Goal: Task Accomplishment & Management: Manage account settings

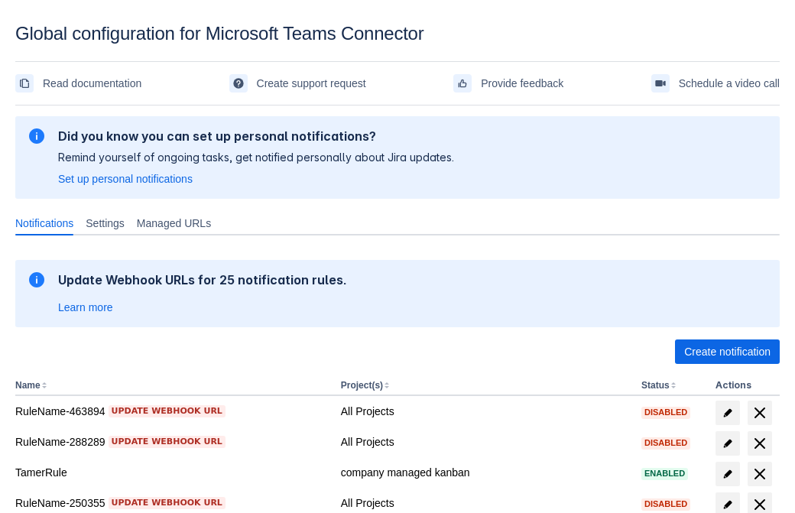
click at [727, 352] on span "Create notification" at bounding box center [727, 351] width 86 height 24
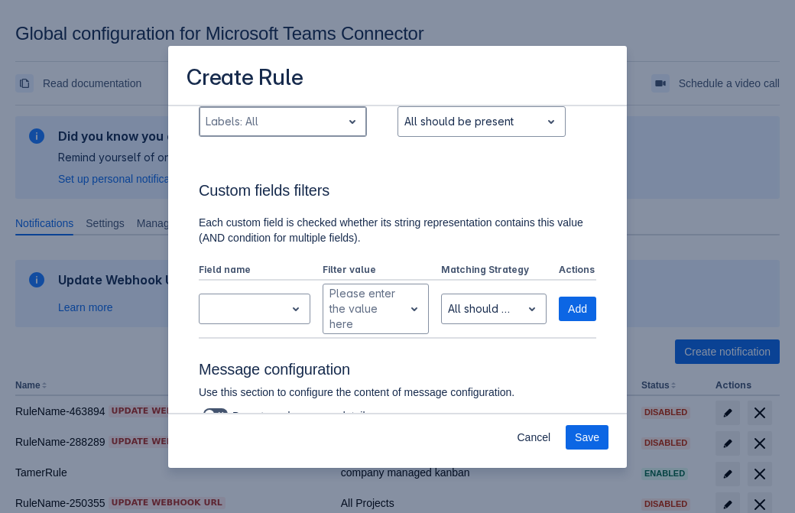
click at [282, 122] on div "Scrollable content" at bounding box center [271, 121] width 130 height 18
type input "169400_label"
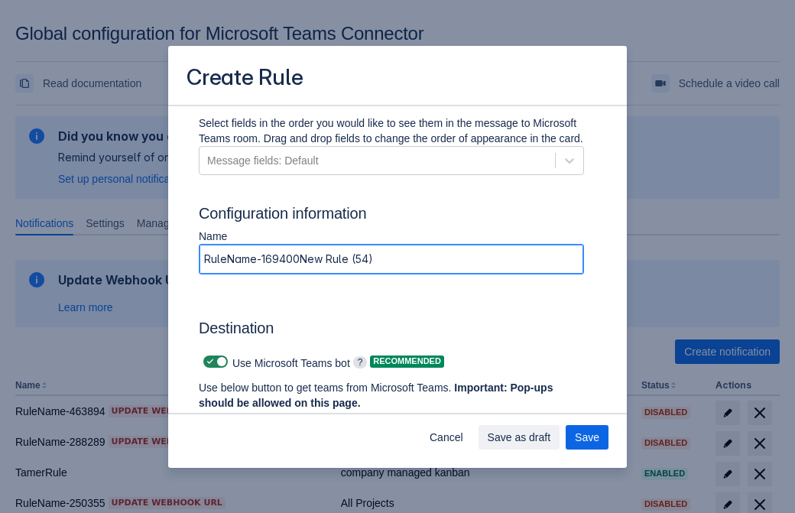
type input "RuleName-169400New Rule (54)"
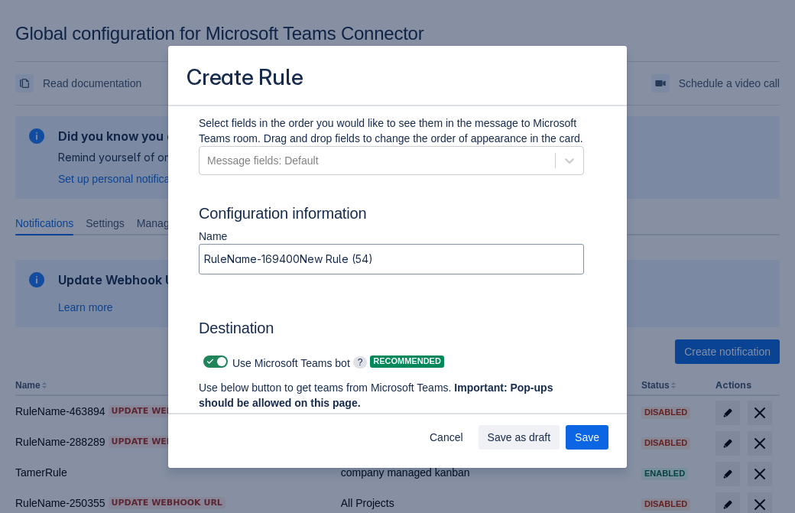
click at [208, 362] on span "Scrollable content" at bounding box center [210, 361] width 12 height 12
click at [208, 362] on input "Scrollable content" at bounding box center [208, 362] width 10 height 10
checkbox input "false"
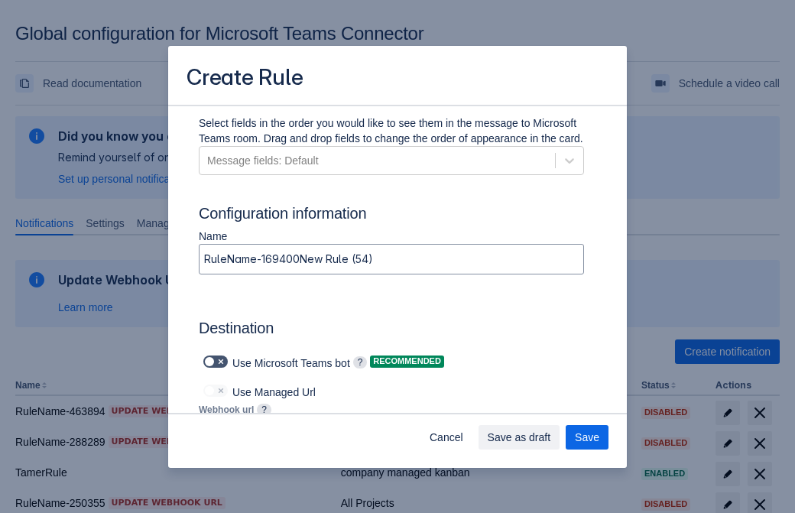
type input "https://prod-172.westeurope.logic.azure.com:443/workflows/ae977bb6ae334c9d95dfe…"
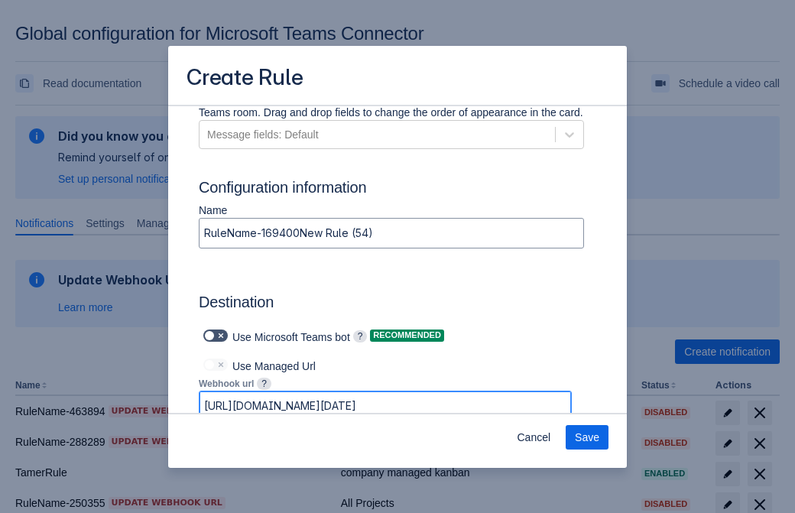
click at [587, 437] on span "Save" at bounding box center [587, 437] width 24 height 24
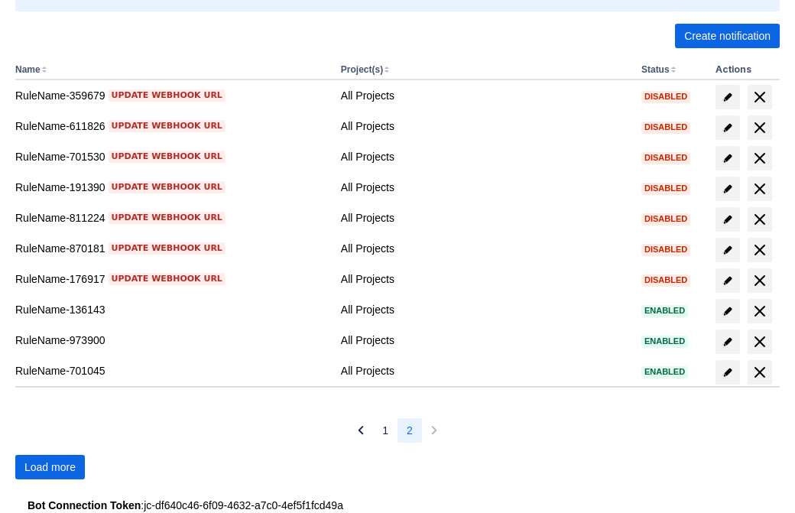
click at [50, 467] on span "Load more" at bounding box center [49, 467] width 51 height 24
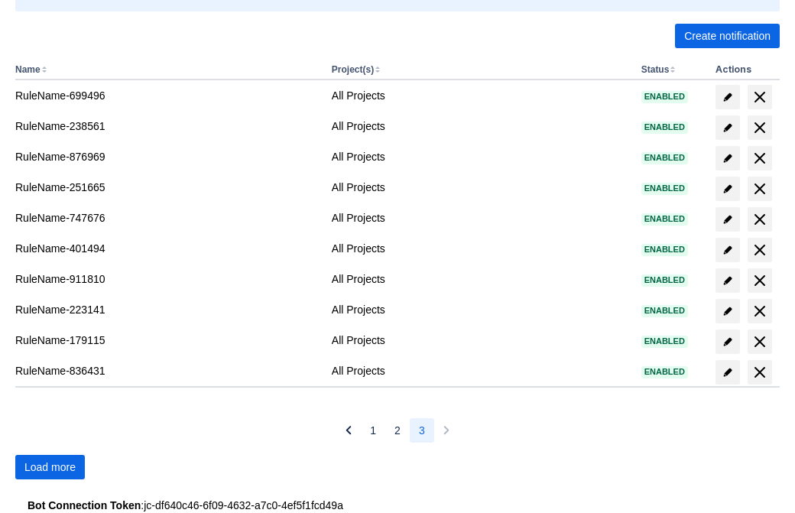
click at [50, 467] on span "Load more" at bounding box center [49, 467] width 51 height 24
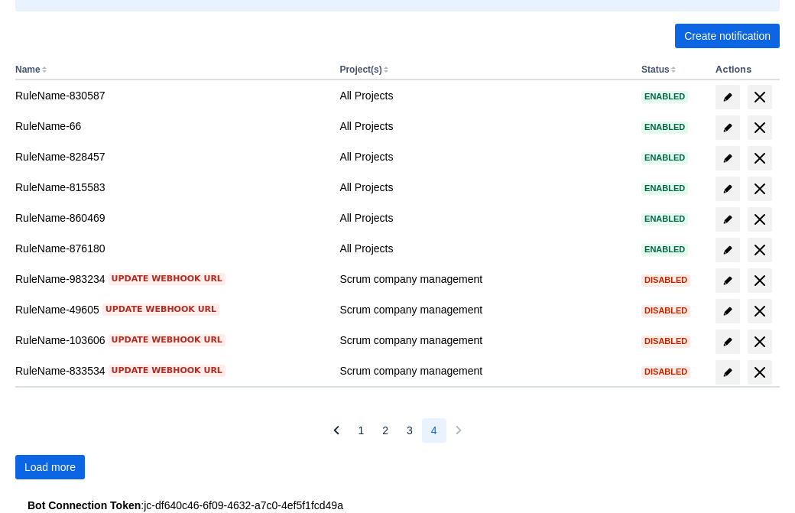
click at [50, 467] on span "Load more" at bounding box center [49, 467] width 51 height 24
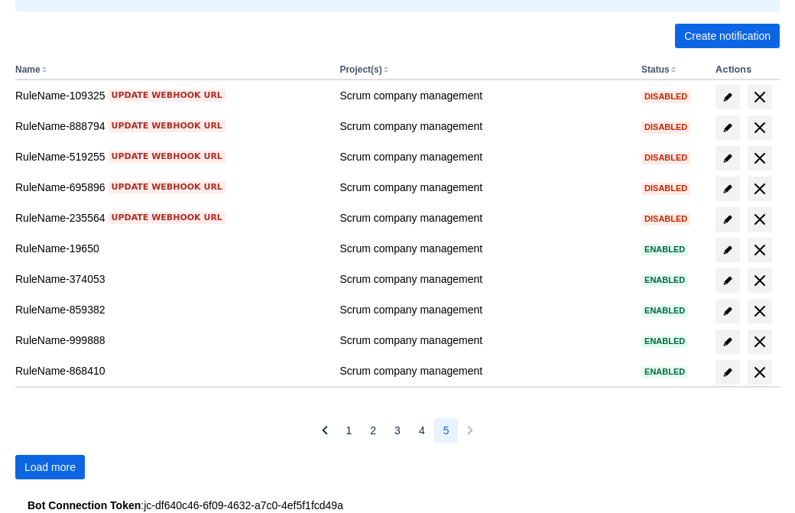
click at [50, 467] on span "Load more" at bounding box center [49, 467] width 51 height 24
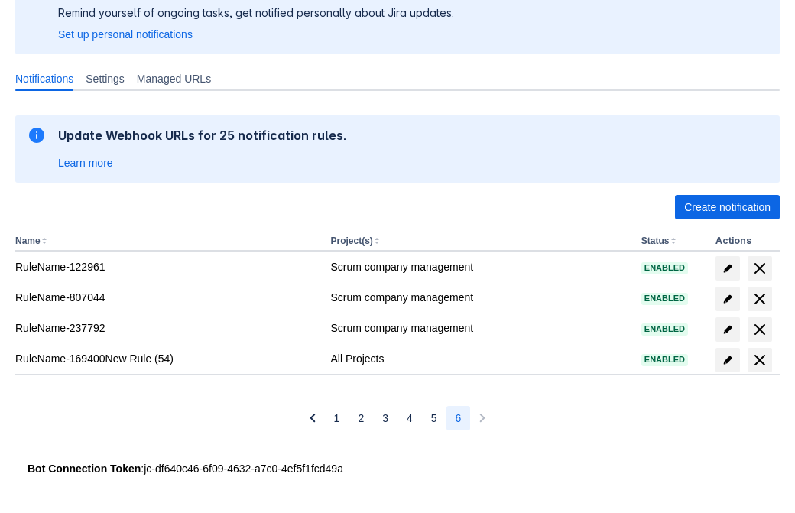
scroll to position [144, 0]
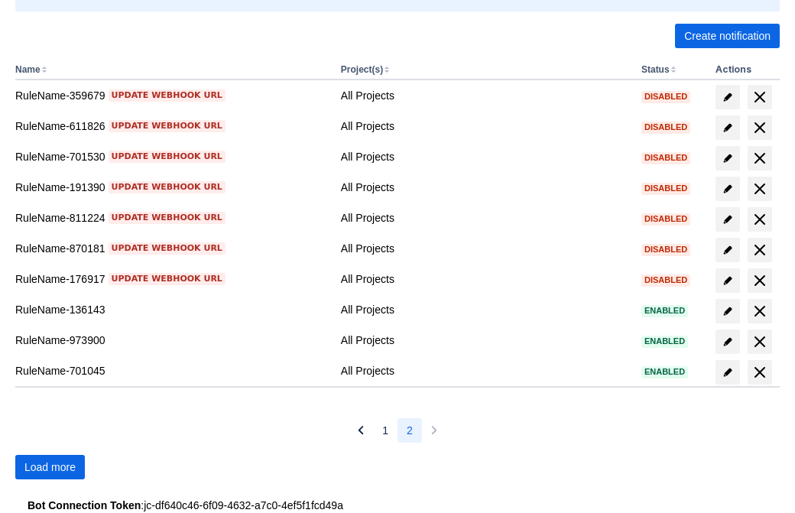
click at [50, 467] on span "Load more" at bounding box center [49, 467] width 51 height 24
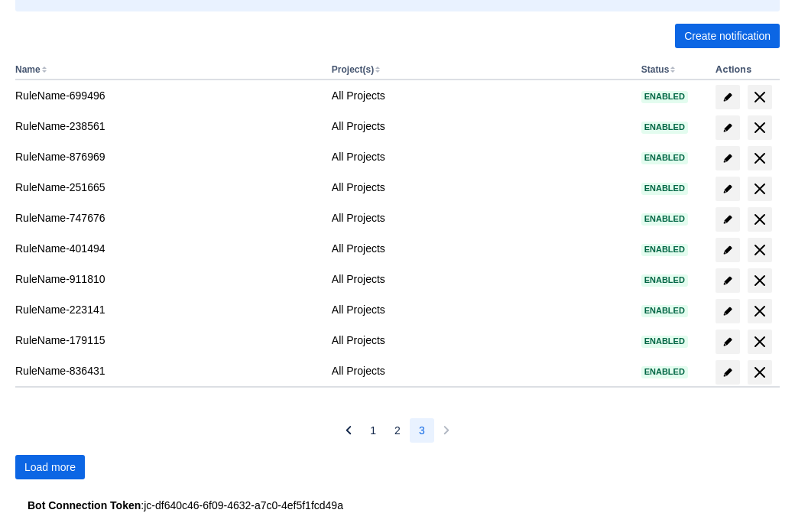
click at [50, 467] on span "Load more" at bounding box center [49, 467] width 51 height 24
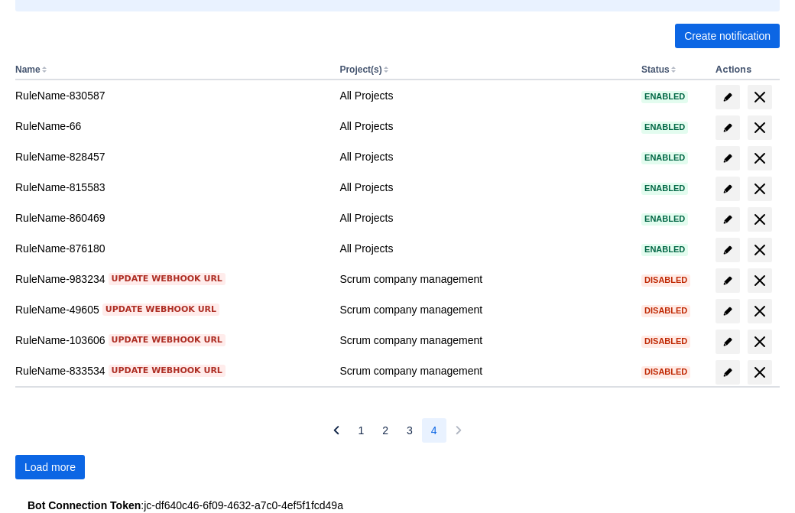
click at [50, 467] on span "Load more" at bounding box center [49, 467] width 51 height 24
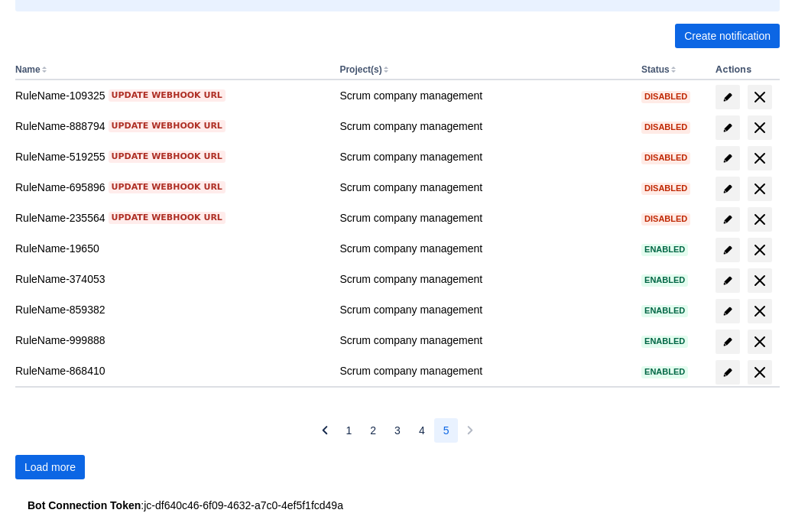
click at [50, 467] on span "Load more" at bounding box center [49, 467] width 51 height 24
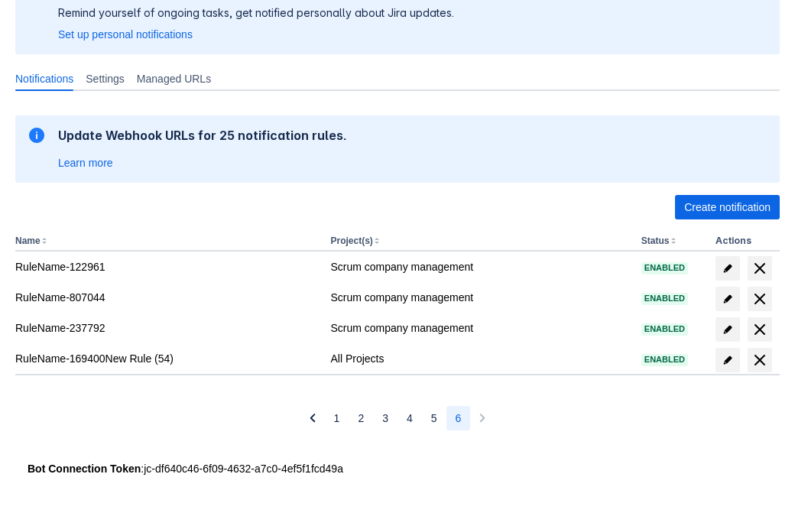
scroll to position [144, 0]
click at [759, 360] on span "delete" at bounding box center [760, 360] width 18 height 18
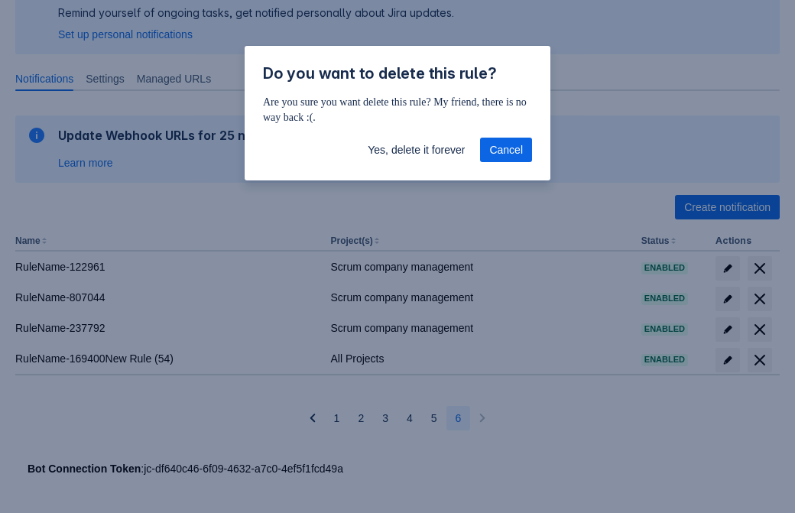
click at [416, 150] on span "Yes, delete it forever" at bounding box center [416, 150] width 97 height 24
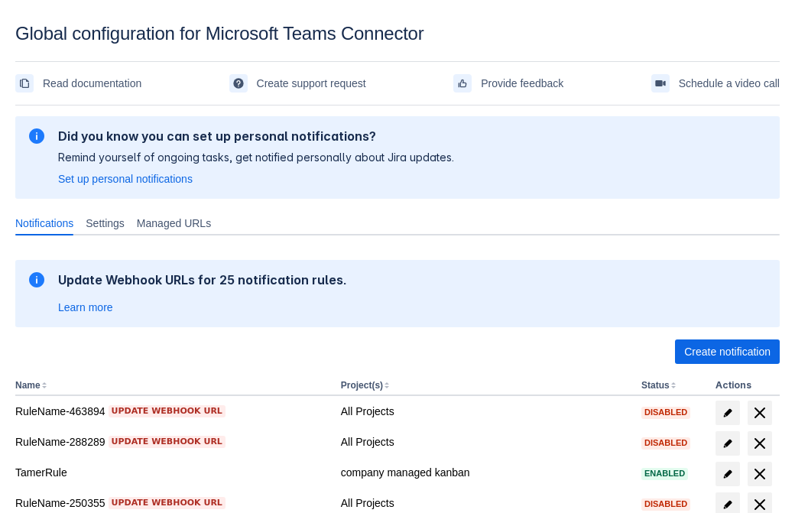
click at [727, 352] on span "Create notification" at bounding box center [727, 351] width 86 height 24
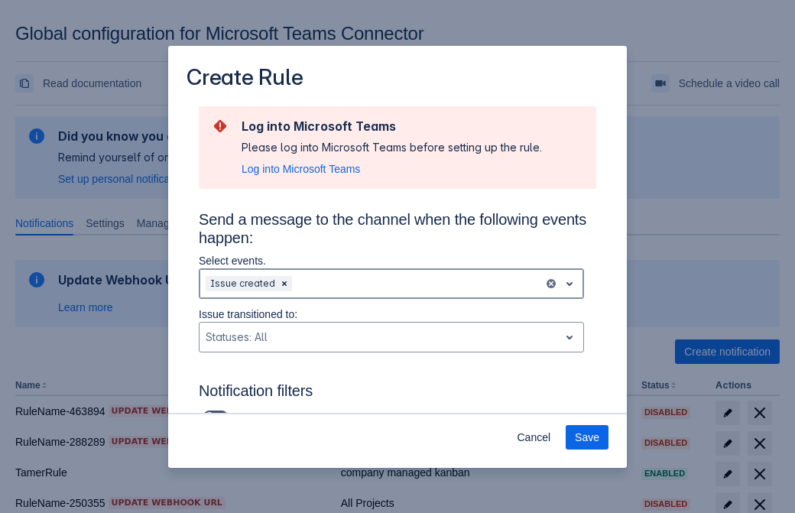
click at [391, 284] on div "Scrollable content" at bounding box center [416, 283] width 242 height 18
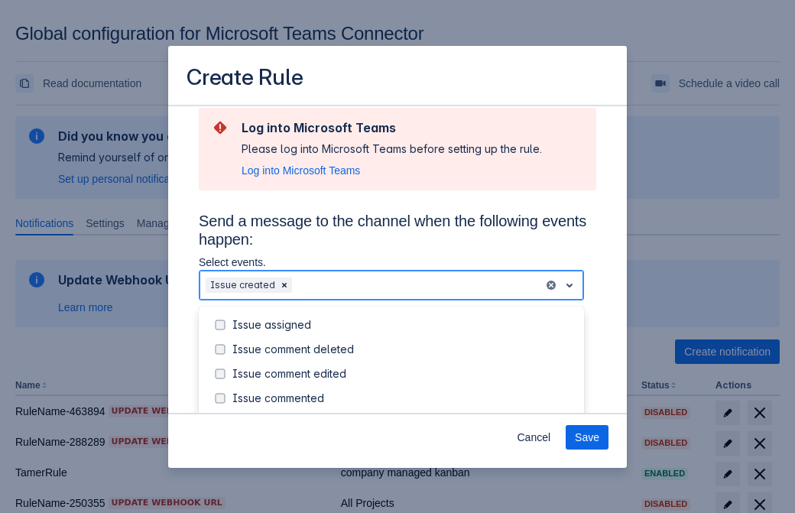
scroll to position [164, 0]
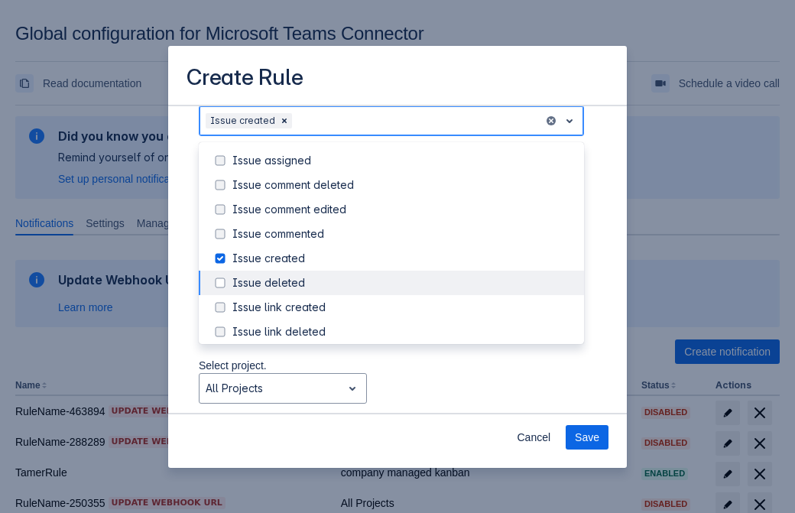
click at [404, 258] on div "Issue created" at bounding box center [403, 258] width 342 height 15
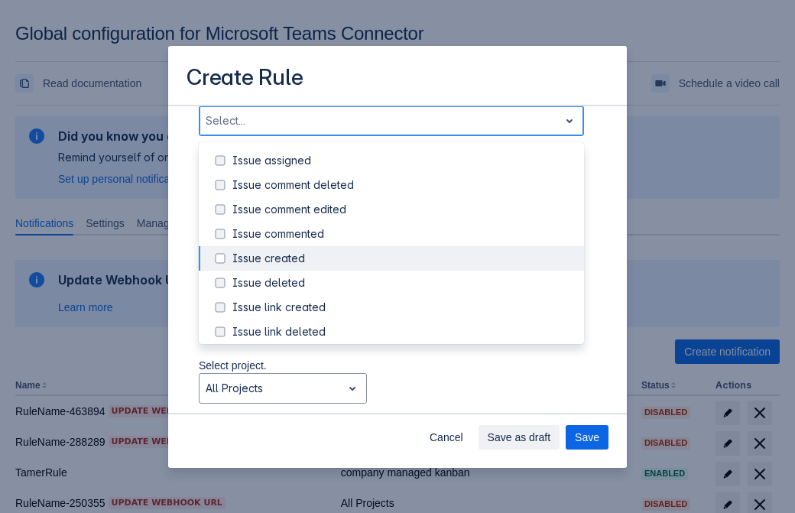
click at [404, 397] on div "Issue updated" at bounding box center [403, 404] width 342 height 15
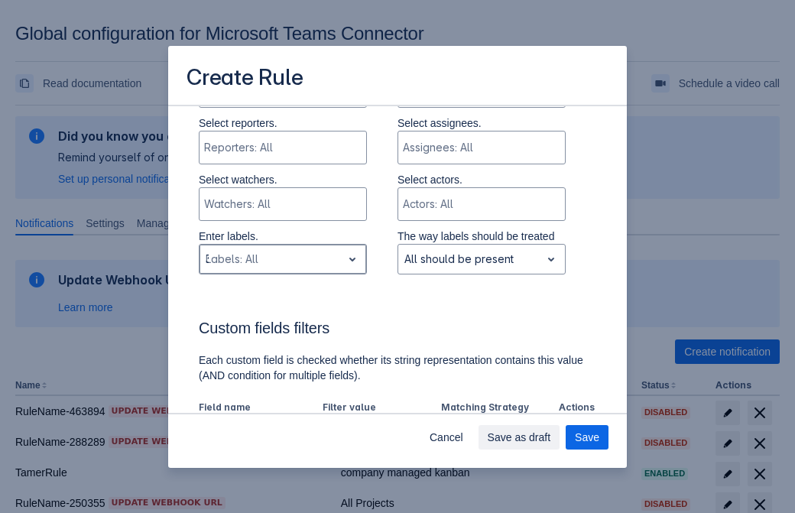
type input "36945_label"
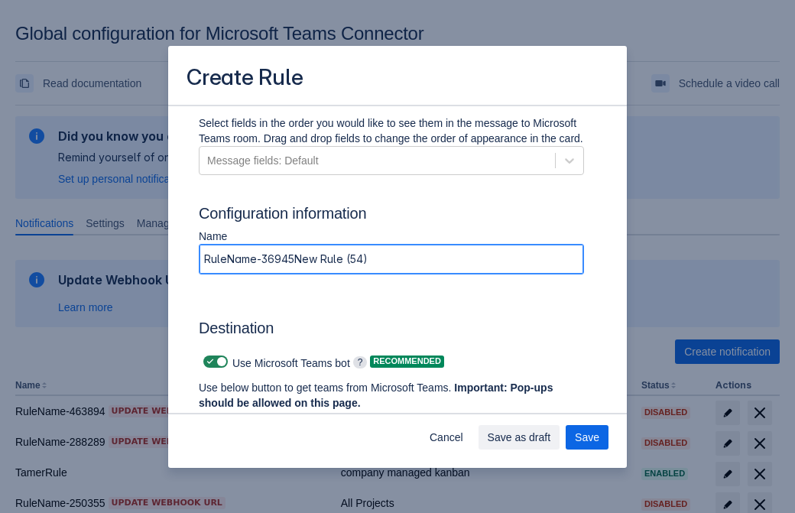
type input "RuleName-36945New Rule (54)"
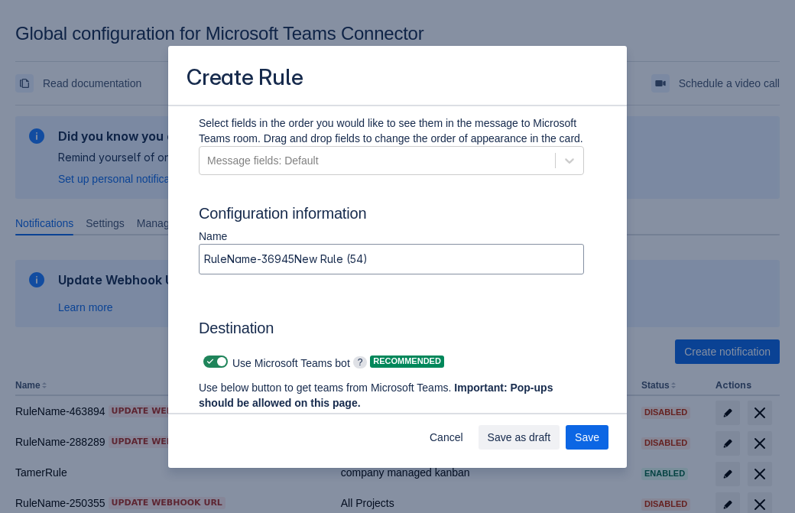
click at [208, 362] on span "Scrollable content" at bounding box center [210, 361] width 12 height 12
click at [208, 362] on input "Scrollable content" at bounding box center [208, 362] width 10 height 10
checkbox input "false"
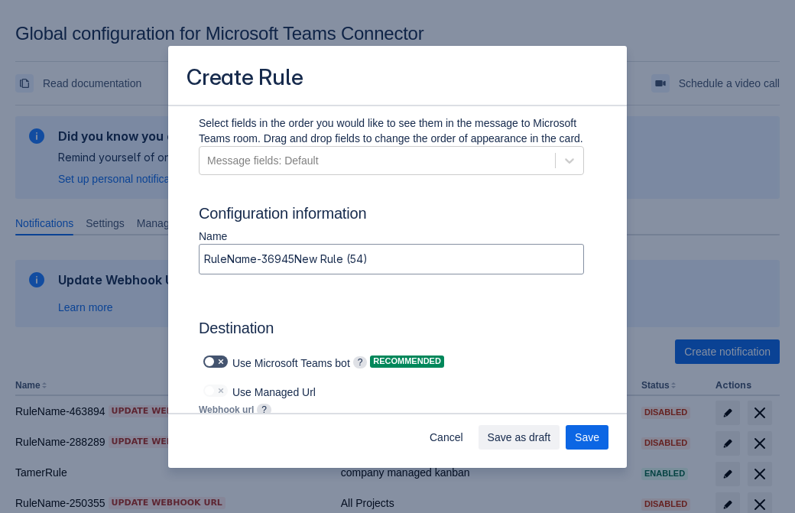
type input "https://prod-112.westeurope.logic.azure.com:443/workflows/bae959254738451b85002…"
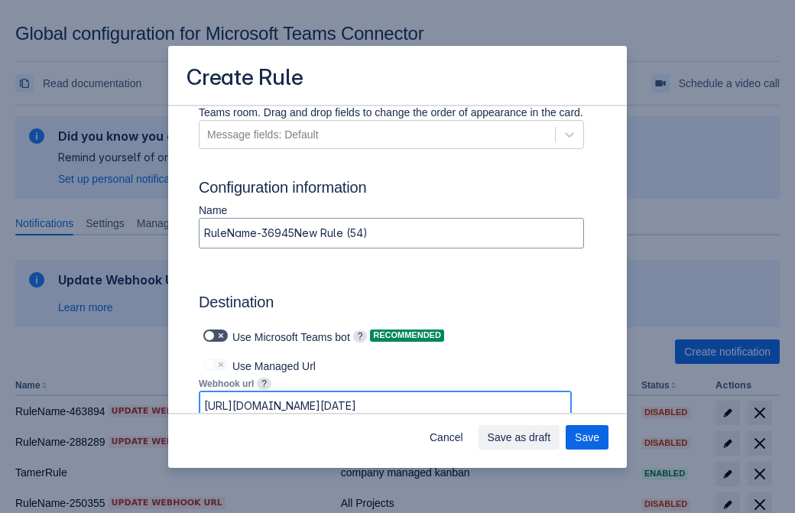
click at [551, 437] on span "Save as draft" at bounding box center [519, 437] width 63 height 24
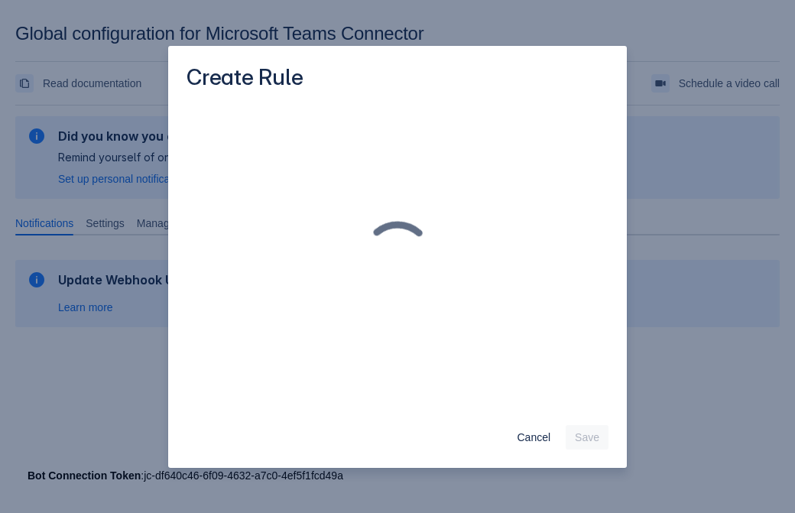
scroll to position [0, 0]
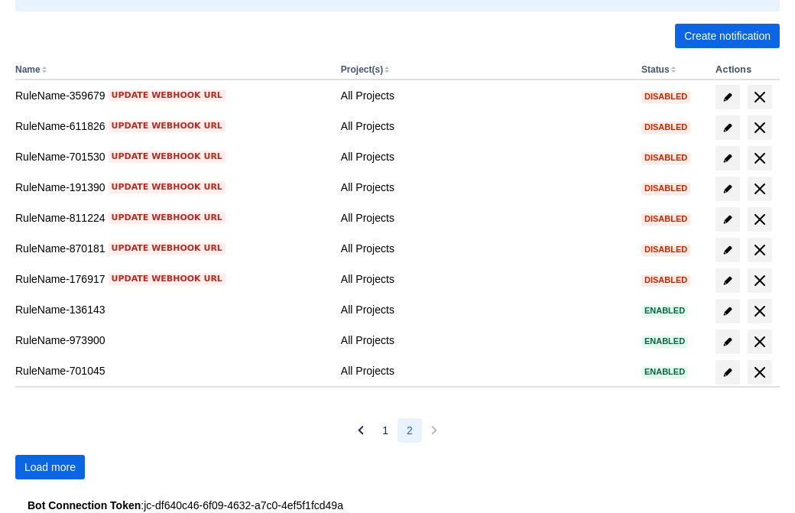
click at [50, 467] on span "Load more" at bounding box center [49, 467] width 51 height 24
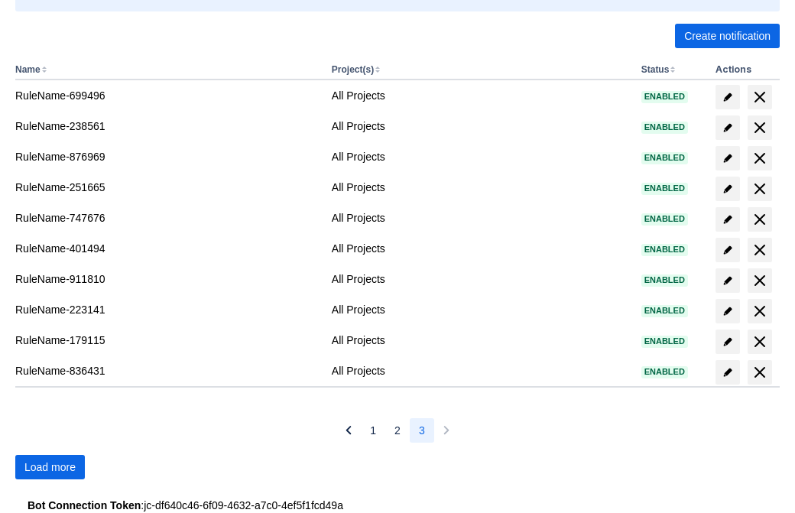
click at [50, 467] on span "Load more" at bounding box center [49, 467] width 51 height 24
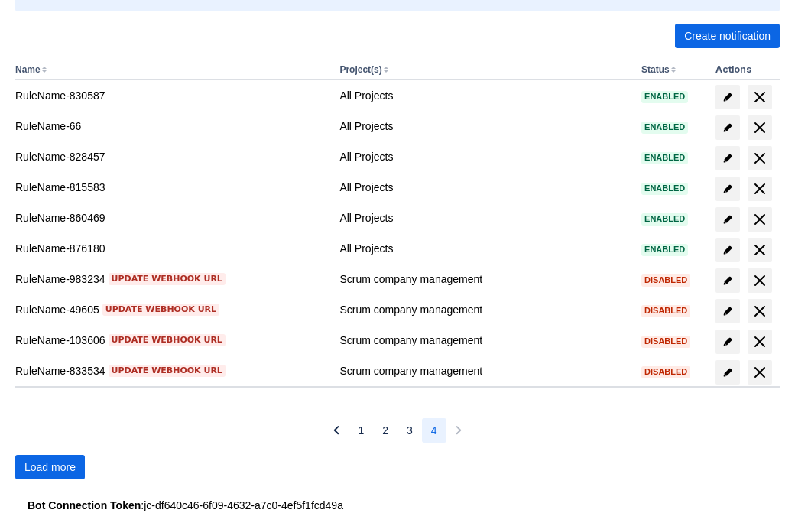
click at [50, 467] on span "Load more" at bounding box center [49, 467] width 51 height 24
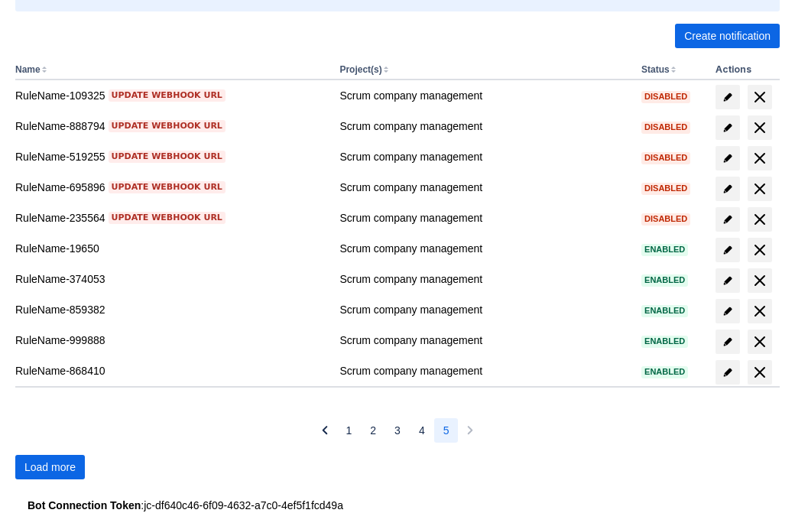
click at [50, 467] on span "Load more" at bounding box center [49, 467] width 51 height 24
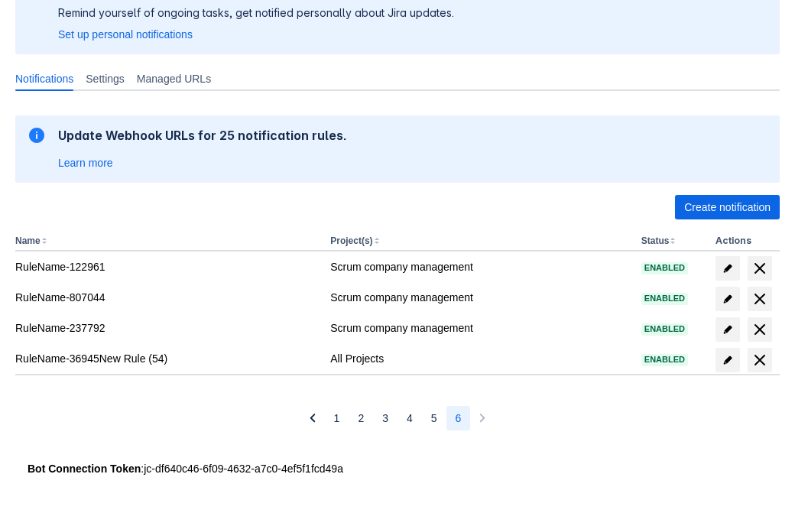
scroll to position [144, 0]
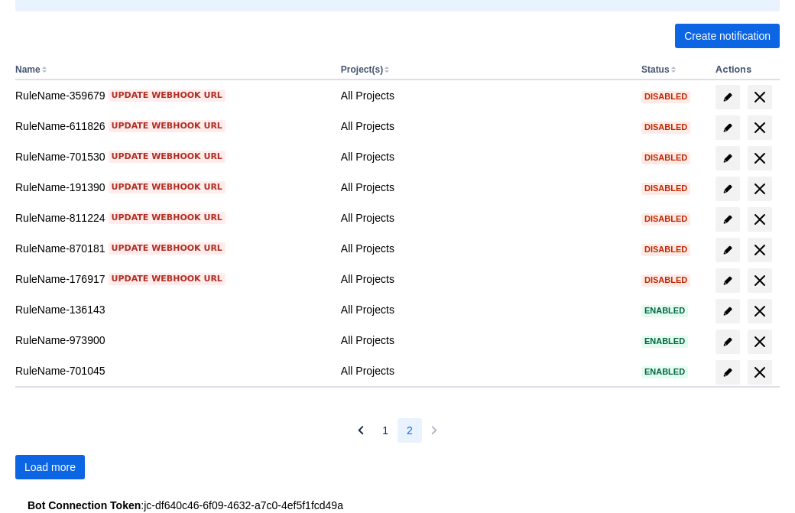
click at [50, 467] on span "Load more" at bounding box center [49, 467] width 51 height 24
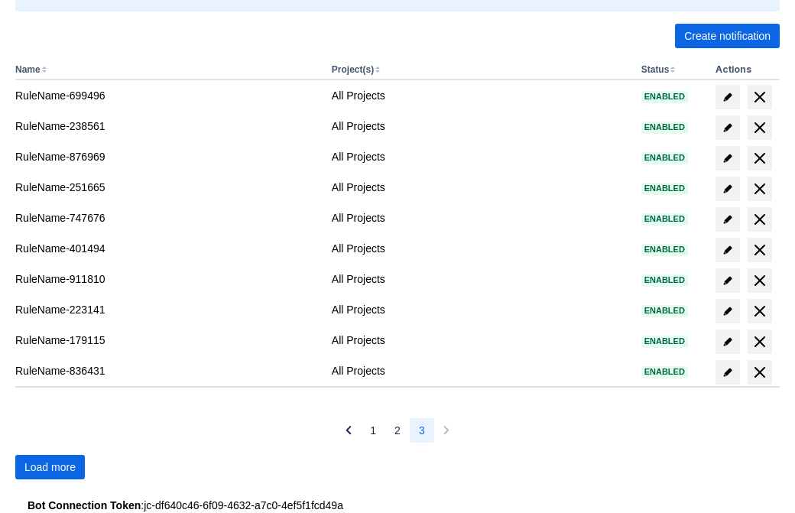
click at [50, 467] on span "Load more" at bounding box center [49, 467] width 51 height 24
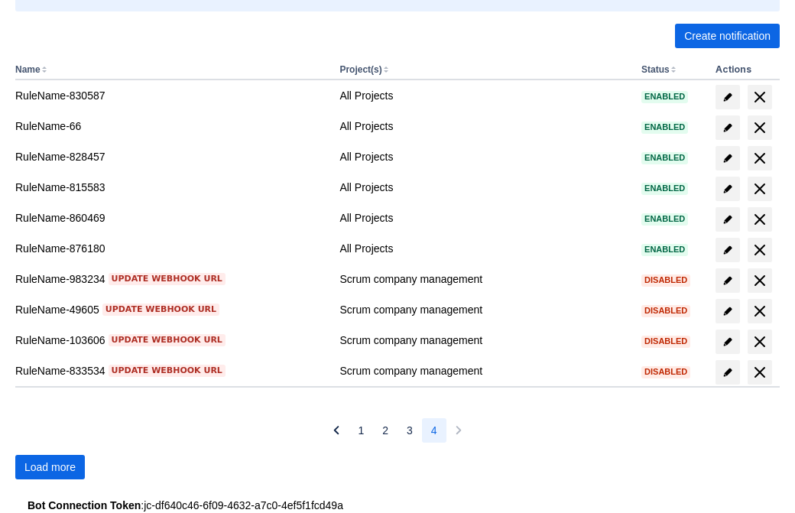
click at [50, 467] on span "Load more" at bounding box center [49, 467] width 51 height 24
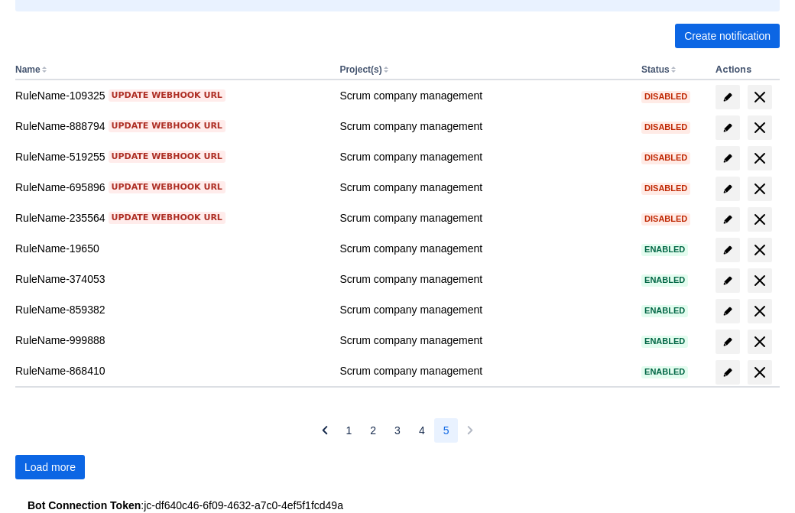
click at [50, 467] on span "Load more" at bounding box center [49, 467] width 51 height 24
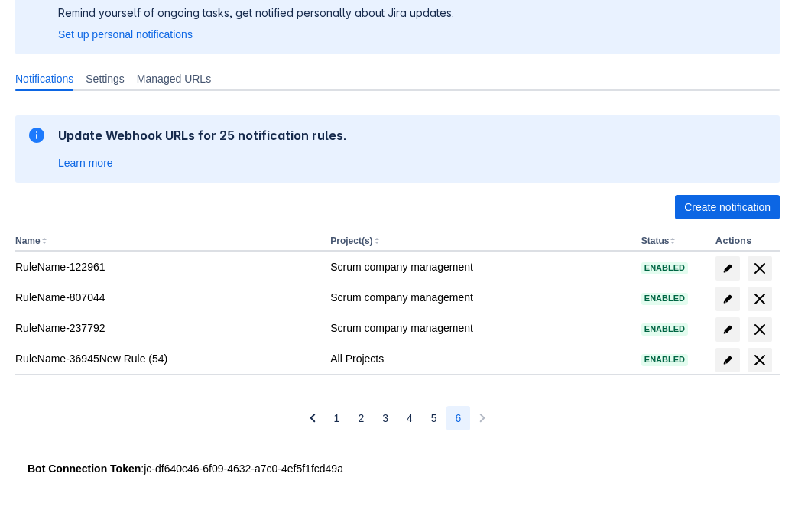
click at [759, 360] on span "delete" at bounding box center [760, 360] width 18 height 18
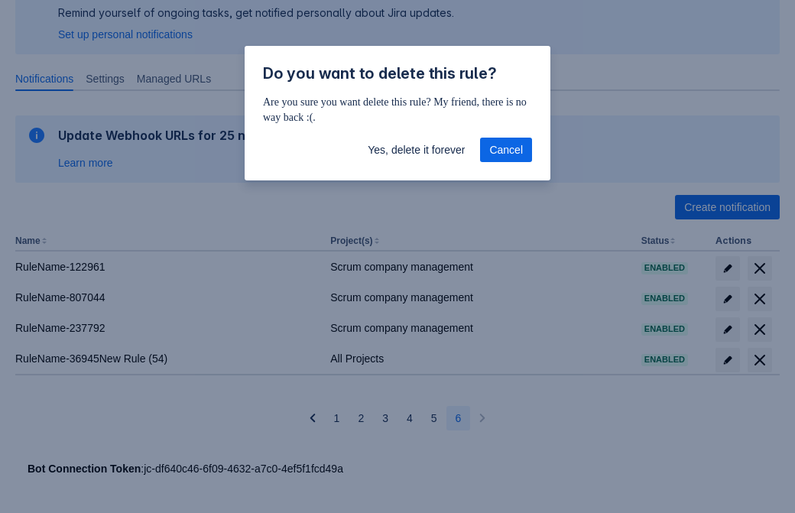
click at [416, 150] on span "Yes, delete it forever" at bounding box center [416, 150] width 97 height 24
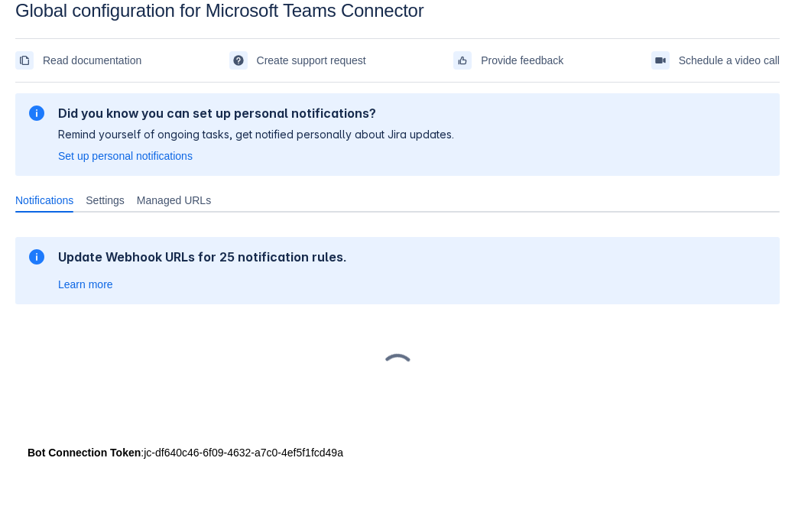
scroll to position [23, 0]
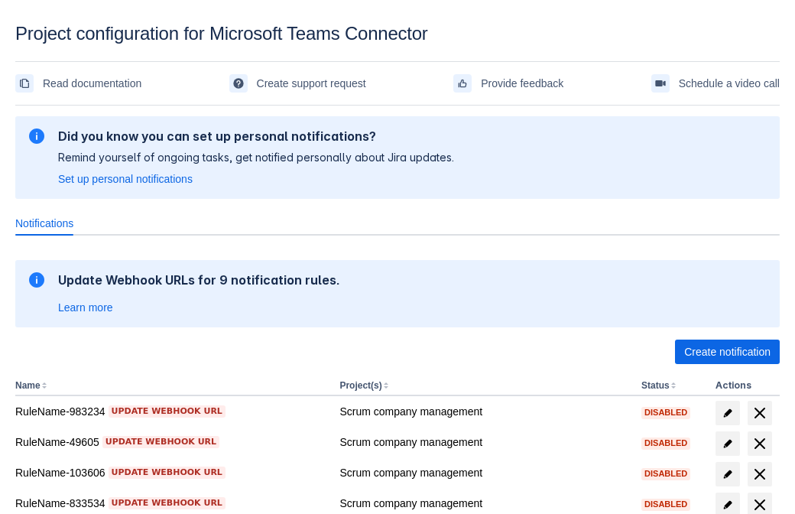
click at [727, 352] on span "Create notification" at bounding box center [727, 351] width 86 height 24
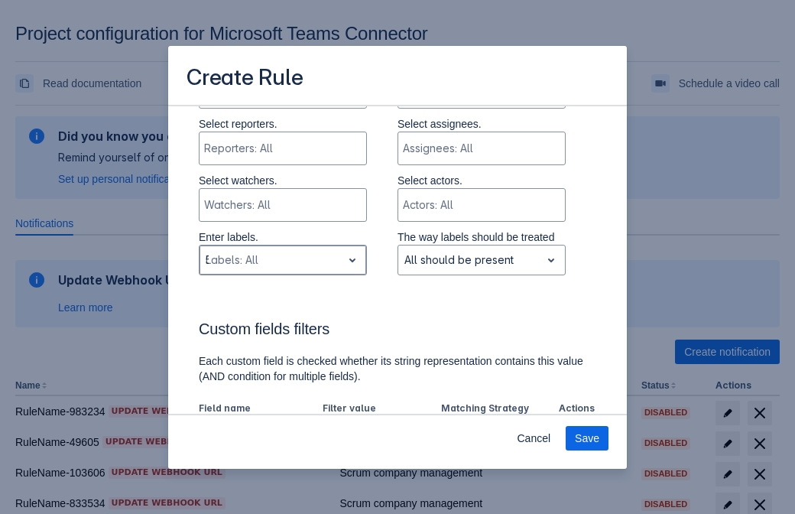
type input "504088_label"
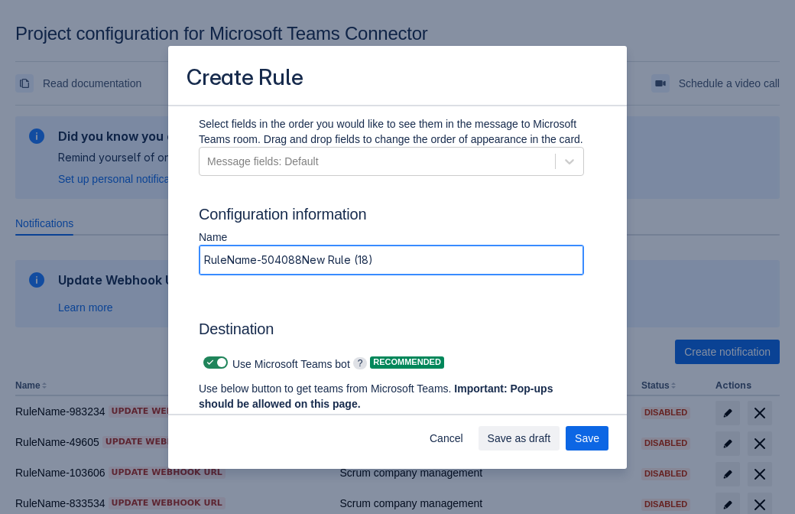
type input "RuleName-504088New Rule (18)"
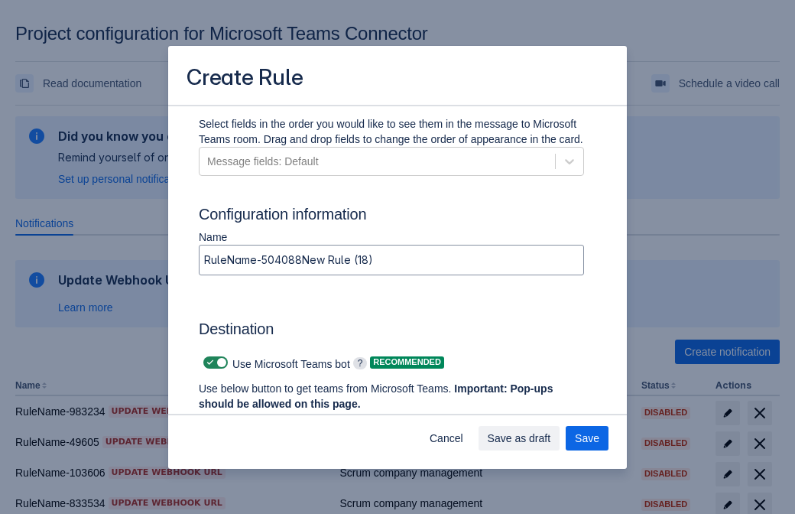
click at [208, 362] on span at bounding box center [210, 362] width 12 height 12
click at [208, 362] on input "checkbox" at bounding box center [208, 363] width 10 height 10
checkbox input "false"
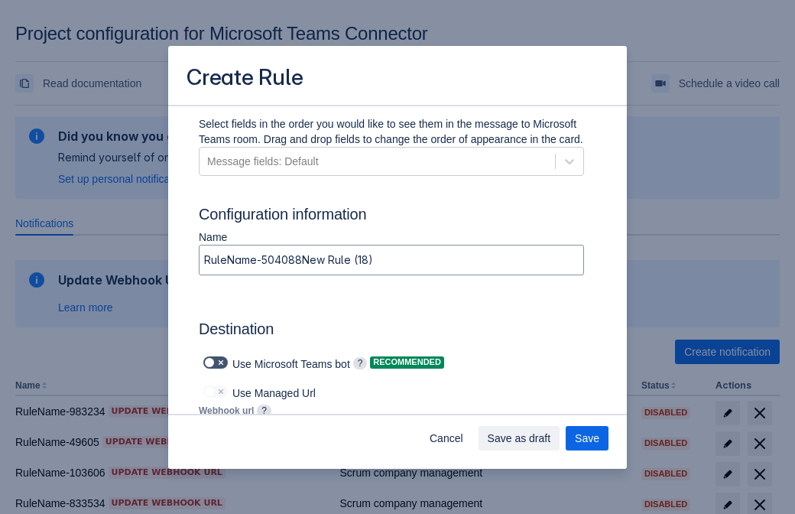
type input "https://prod-103.westeurope.logic.azure.com:443/workflows/562279af401f414e8dae6…"
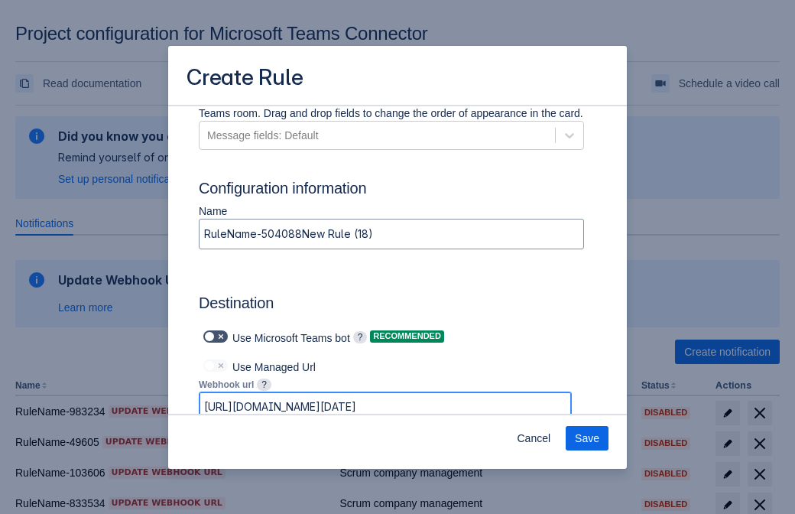
click at [587, 438] on span "Save" at bounding box center [587, 438] width 24 height 24
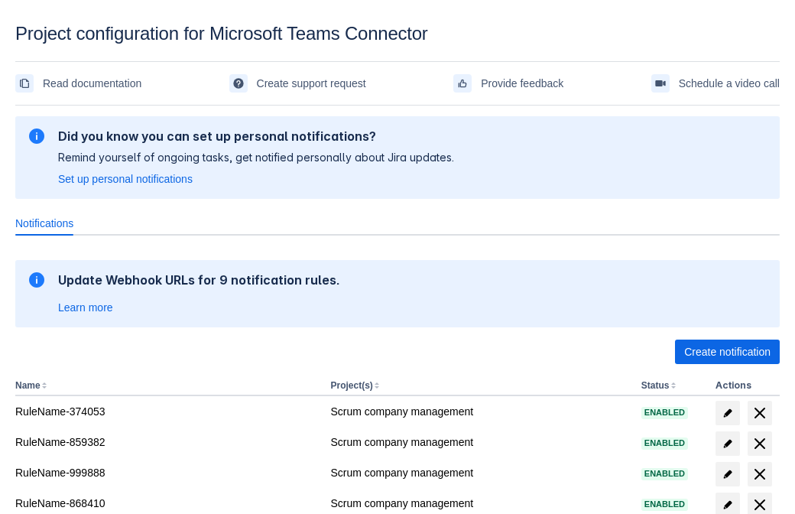
scroll to position [251, 0]
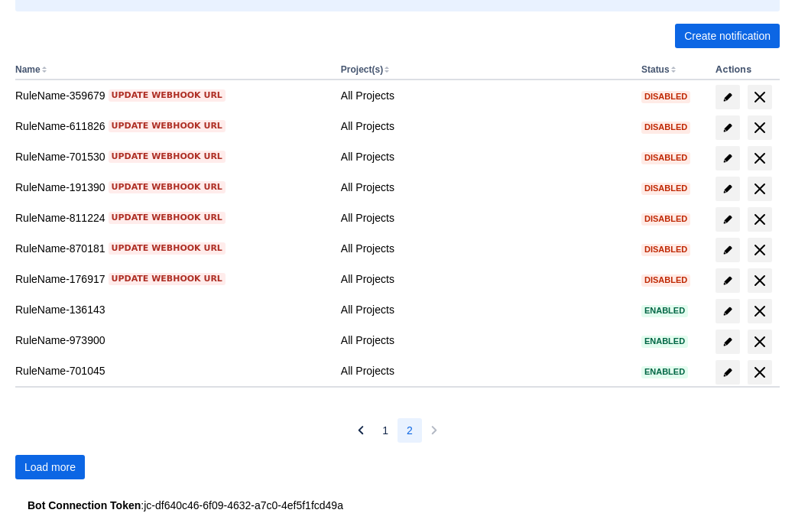
click at [50, 467] on span "Load more" at bounding box center [49, 467] width 51 height 24
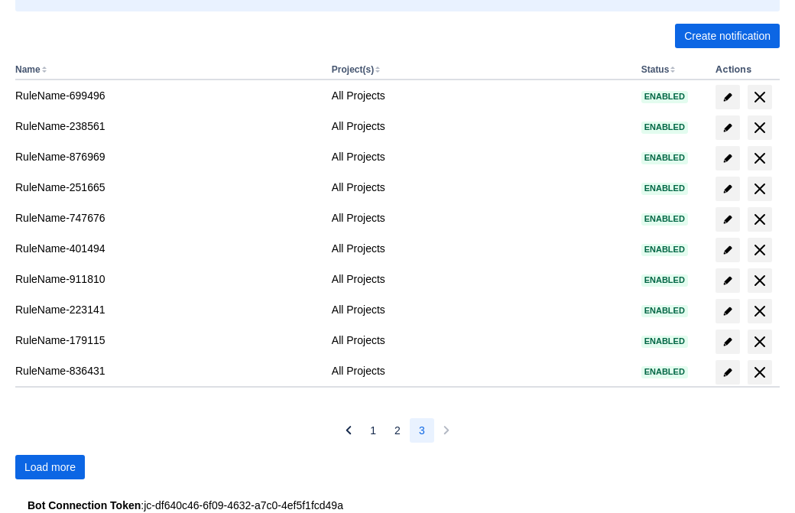
click at [50, 467] on span "Load more" at bounding box center [49, 467] width 51 height 24
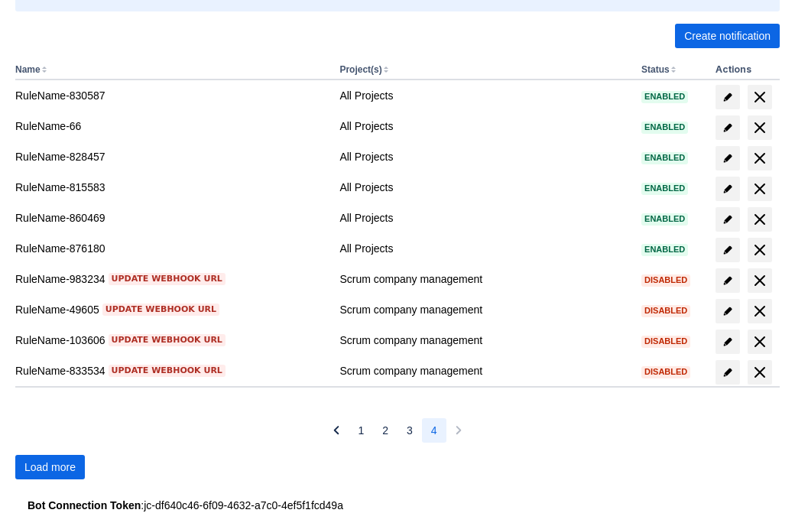
click at [50, 467] on span "Load more" at bounding box center [49, 467] width 51 height 24
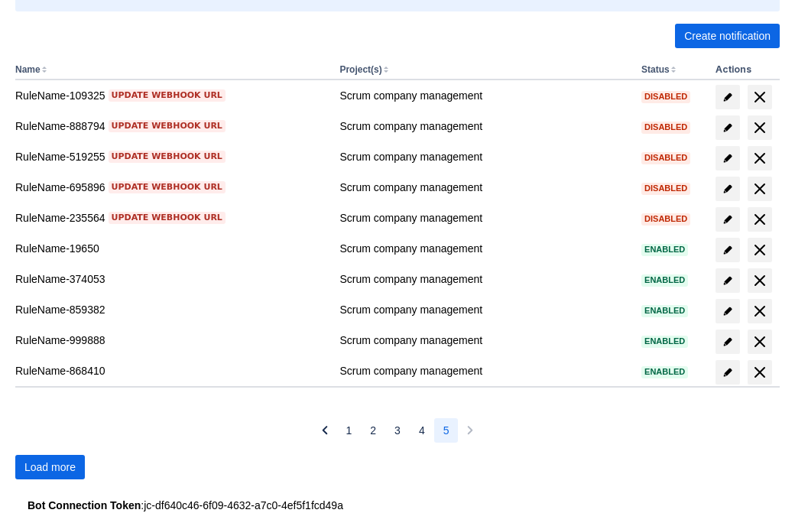
click at [50, 467] on span "Load more" at bounding box center [49, 467] width 51 height 24
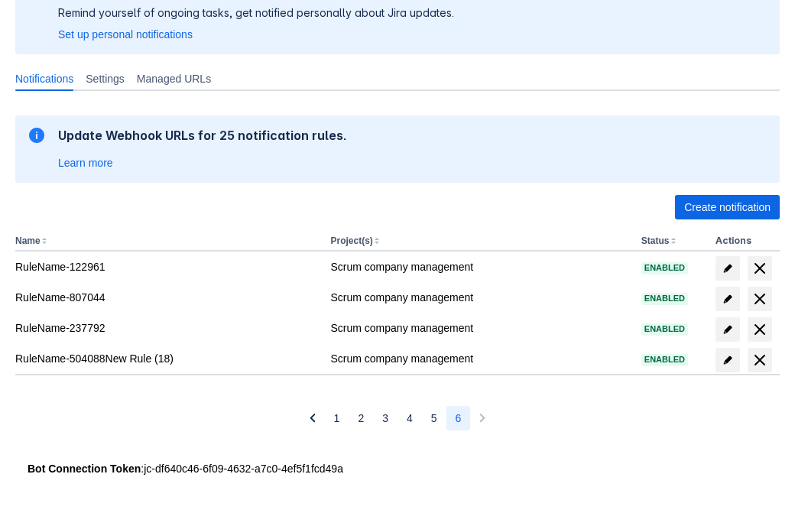
click at [759, 360] on span "delete" at bounding box center [760, 360] width 18 height 18
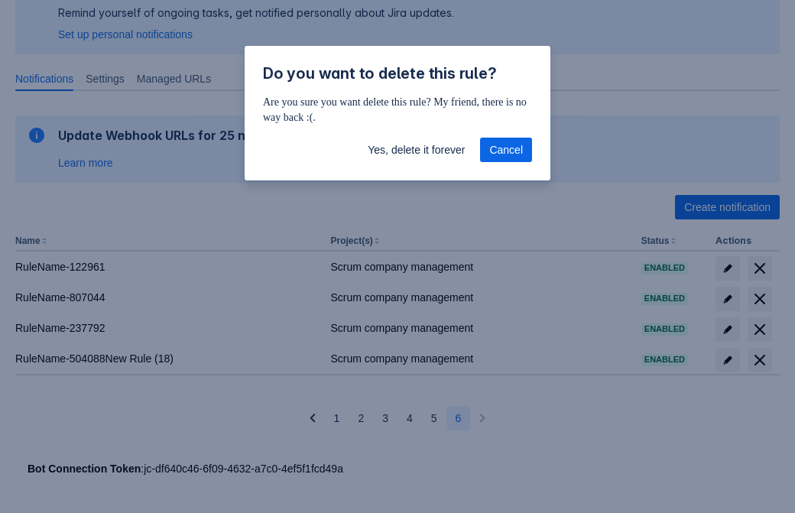
click at [416, 150] on span "Yes, delete it forever" at bounding box center [416, 150] width 97 height 24
